Goal: Task Accomplishment & Management: Use online tool/utility

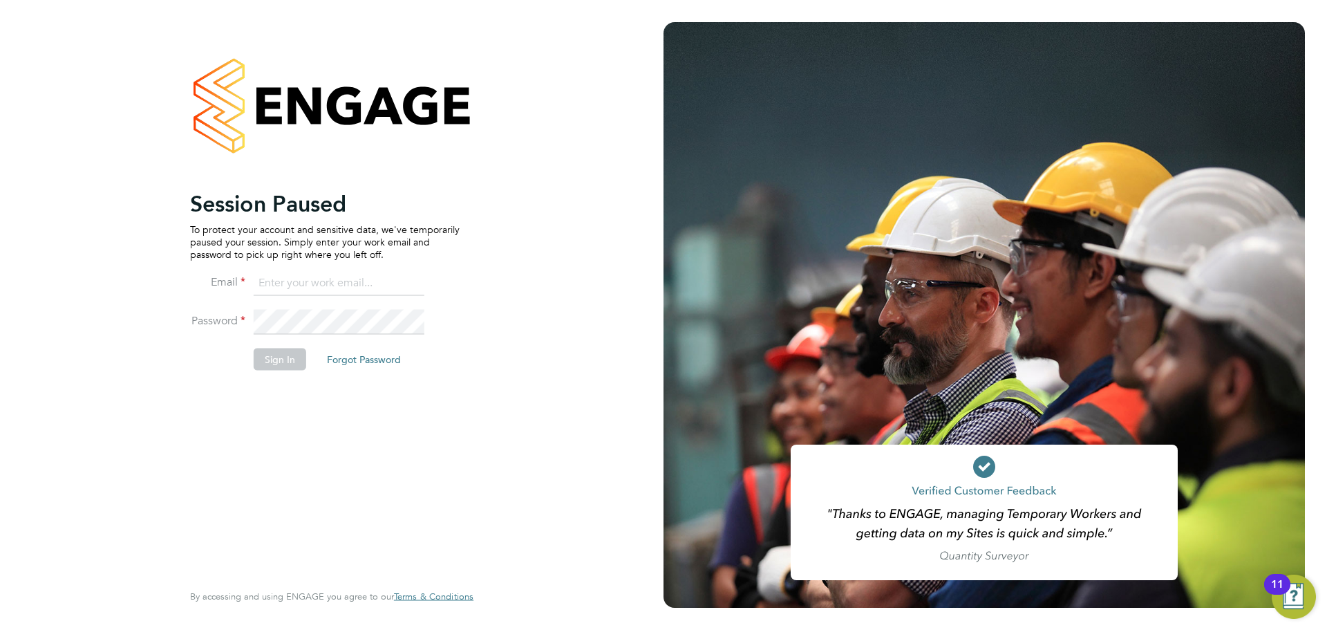
type input "[PERSON_NAME][EMAIL_ADDRESS][DOMAIN_NAME]"
click at [281, 359] on button "Sign In" at bounding box center [280, 359] width 53 height 22
